Goal: Find specific page/section: Find specific page/section

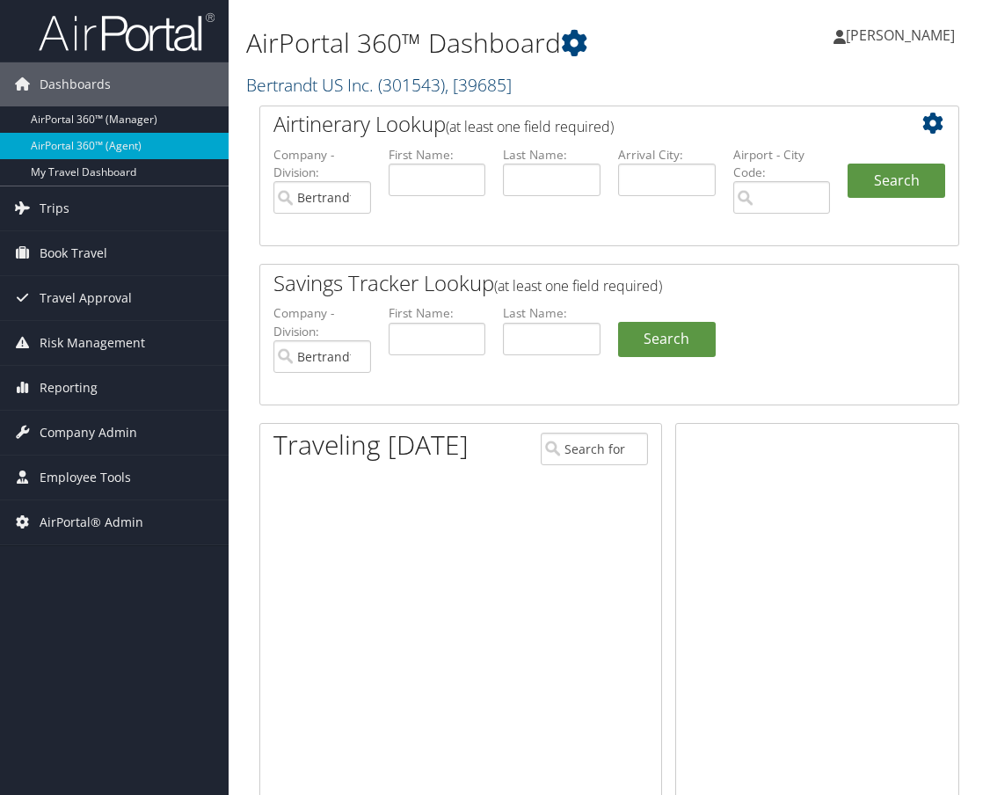
click at [365, 90] on link "Bertrandt US Inc. ( 301543 ) , [ 39685 ]" at bounding box center [379, 85] width 266 height 24
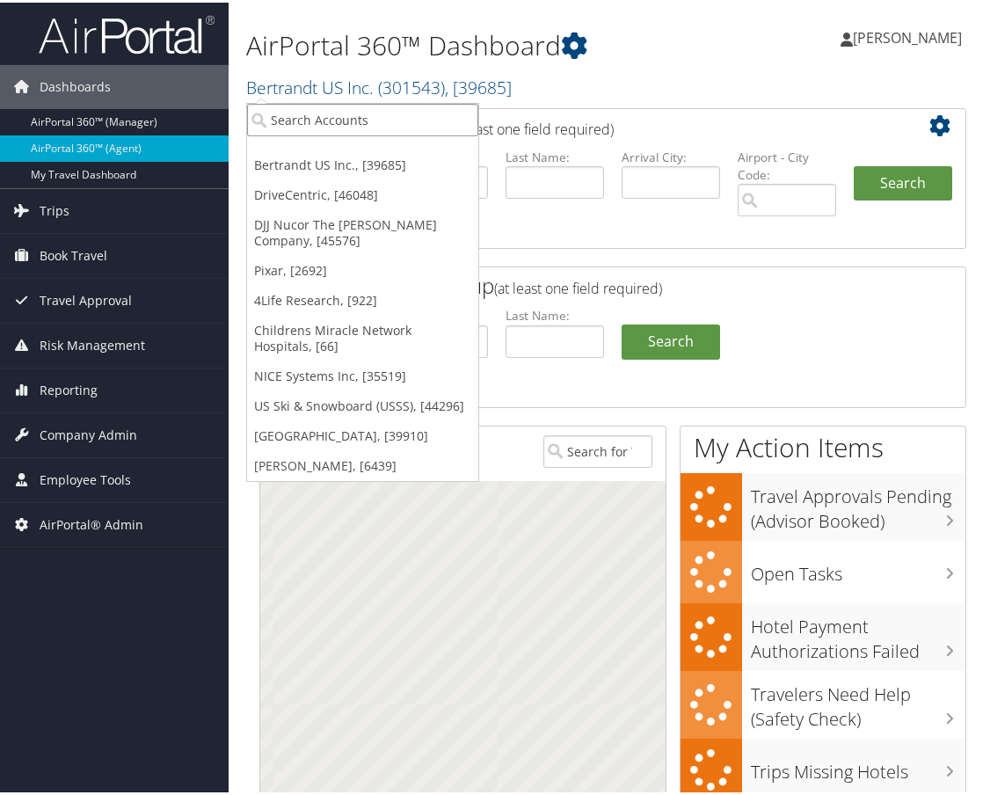
click at [354, 108] on input "search" at bounding box center [362, 117] width 231 height 33
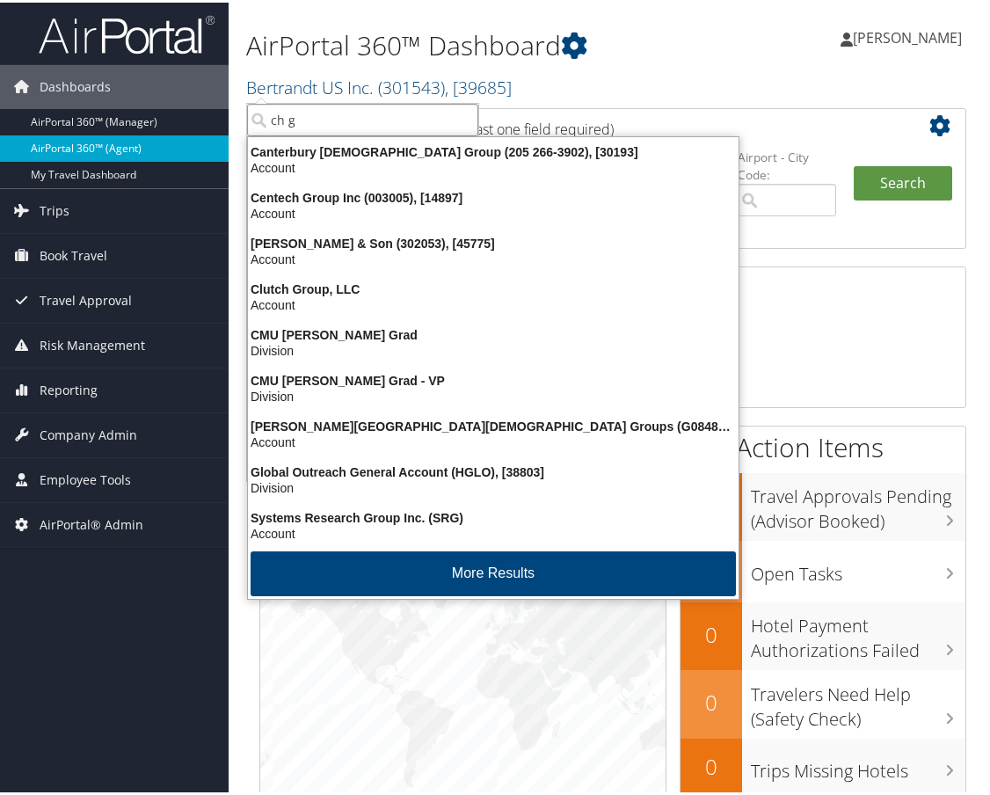
type input "ch g"
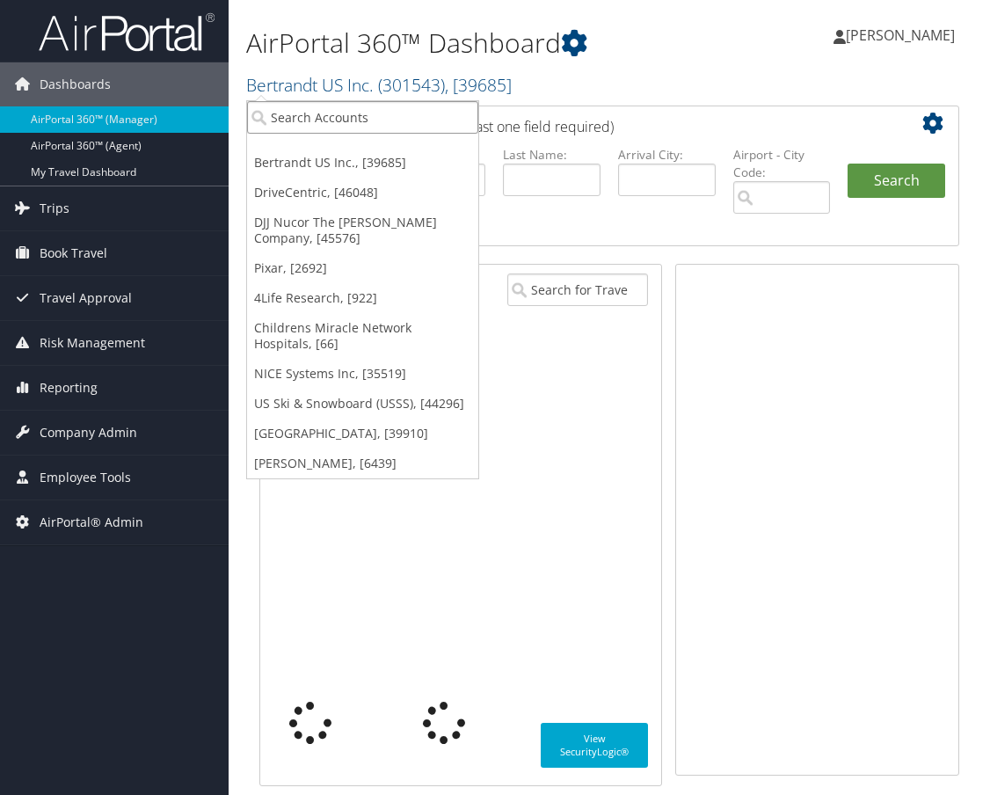
click at [303, 121] on input "search" at bounding box center [362, 117] width 231 height 33
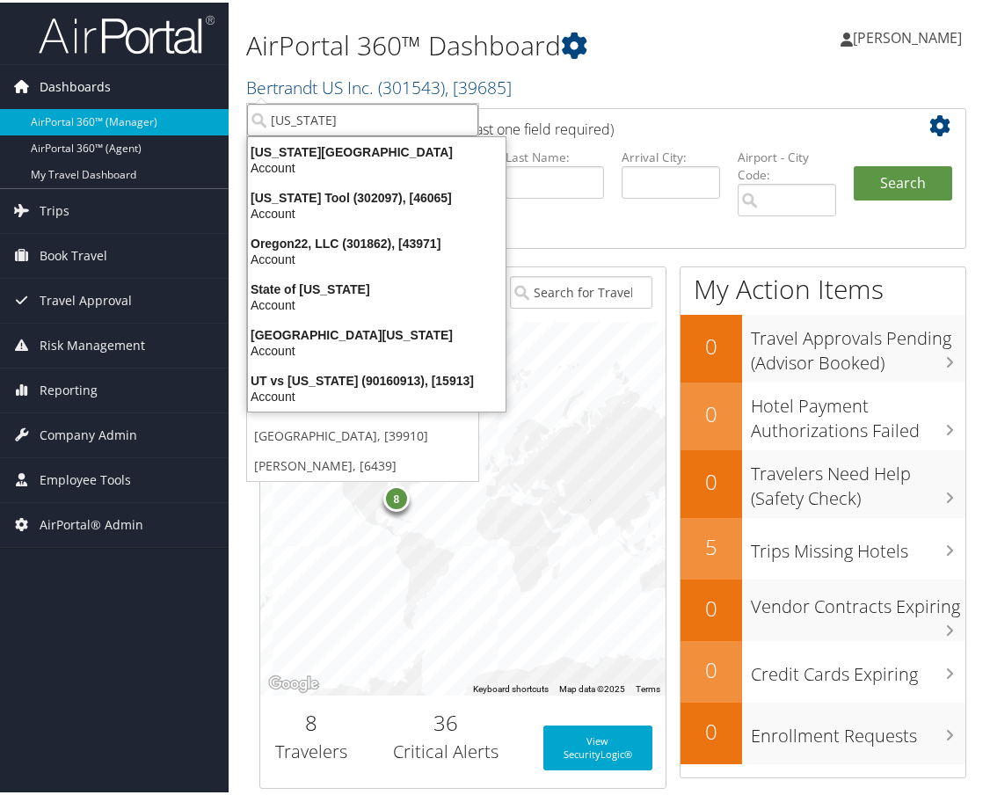
type input "[US_STATE]"
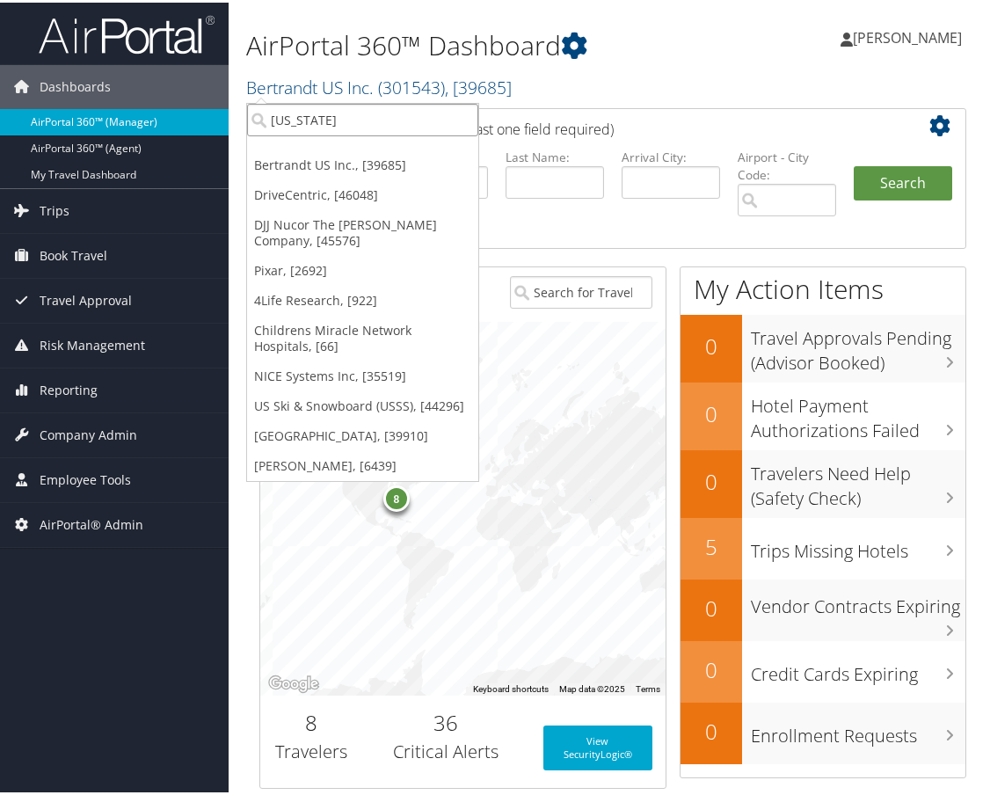
drag, startPoint x: 350, startPoint y: 120, endPoint x: 179, endPoint y: 110, distance: 170.9
click at [179, 110] on div "Dashboards AirPortal 360™ (Manager) AirPortal 360™ (Agent) My Travel Dashboard …" at bounding box center [498, 767] width 997 height 1535
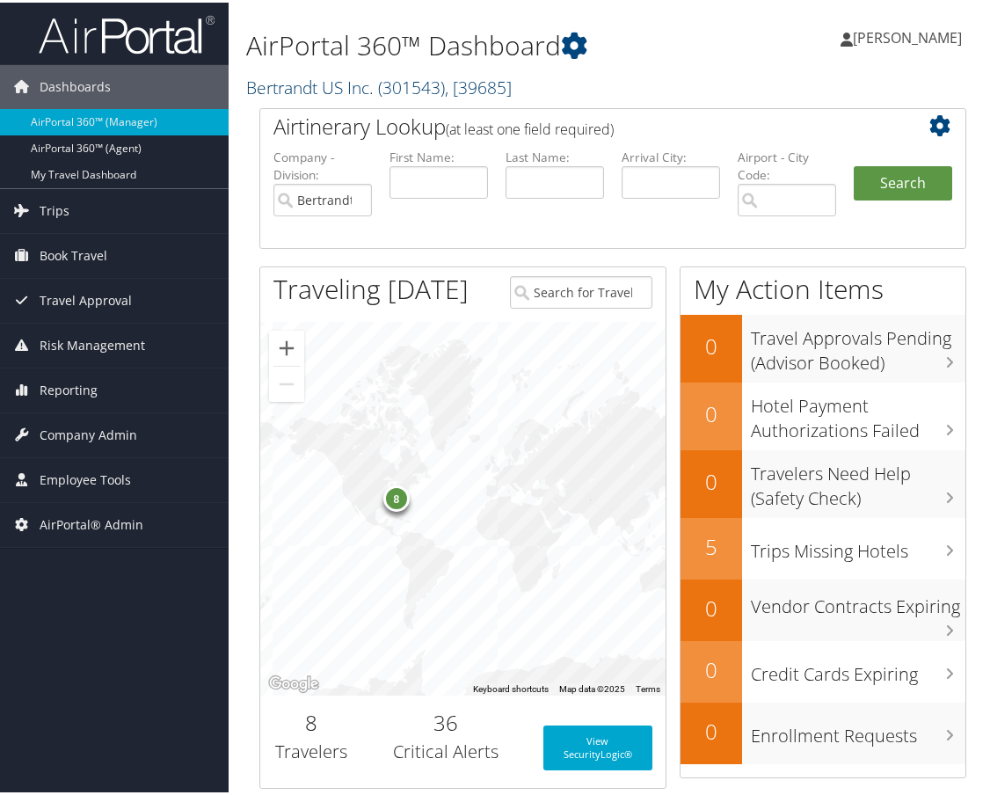
click at [332, 82] on link "Bertrandt US Inc. ( 301543 ) , [ 39685 ]" at bounding box center [379, 85] width 266 height 24
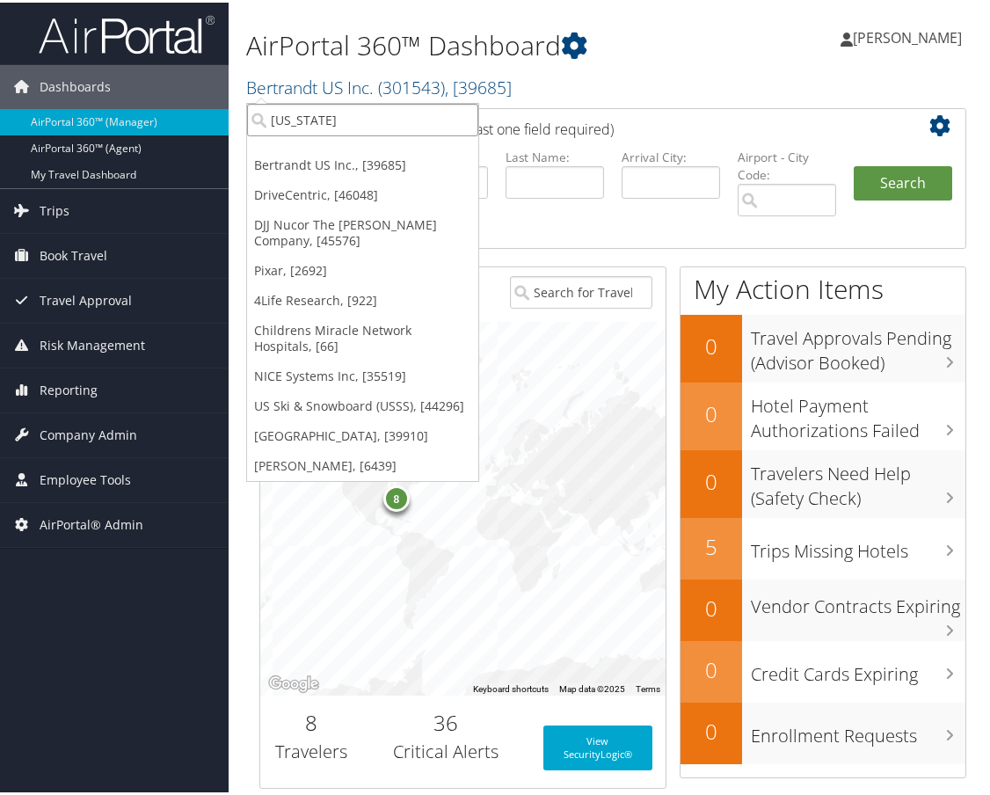
click at [314, 122] on input "[US_STATE]" at bounding box center [362, 117] width 231 height 33
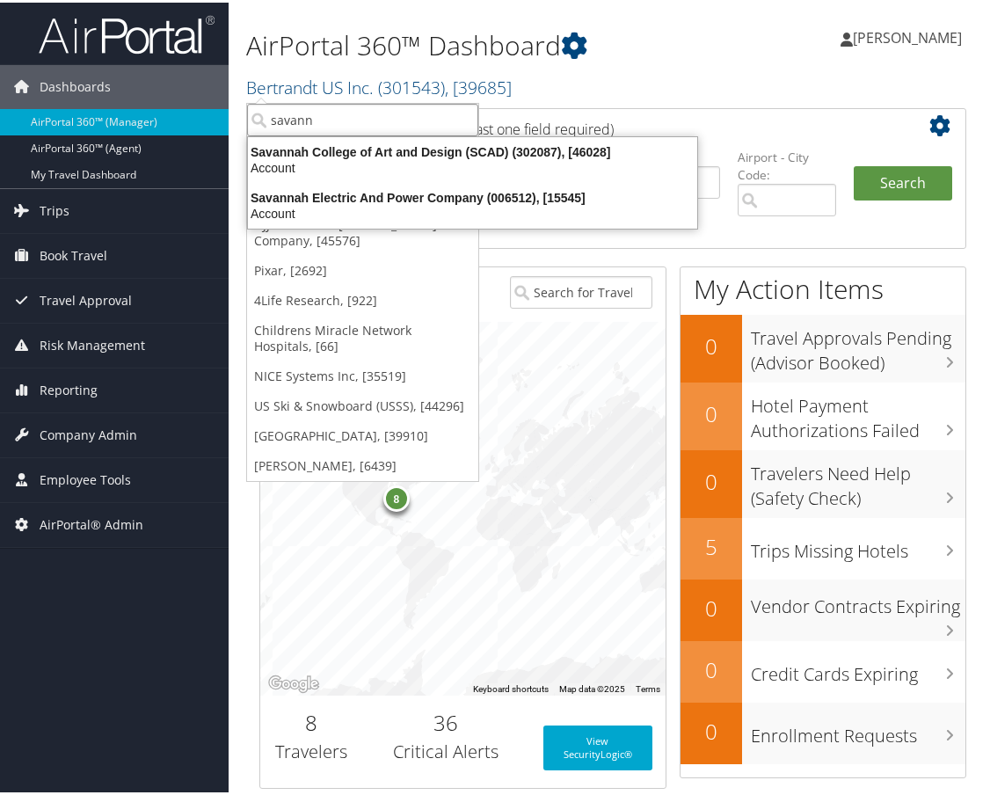
type input "savann"
